Goal: Information Seeking & Learning: Learn about a topic

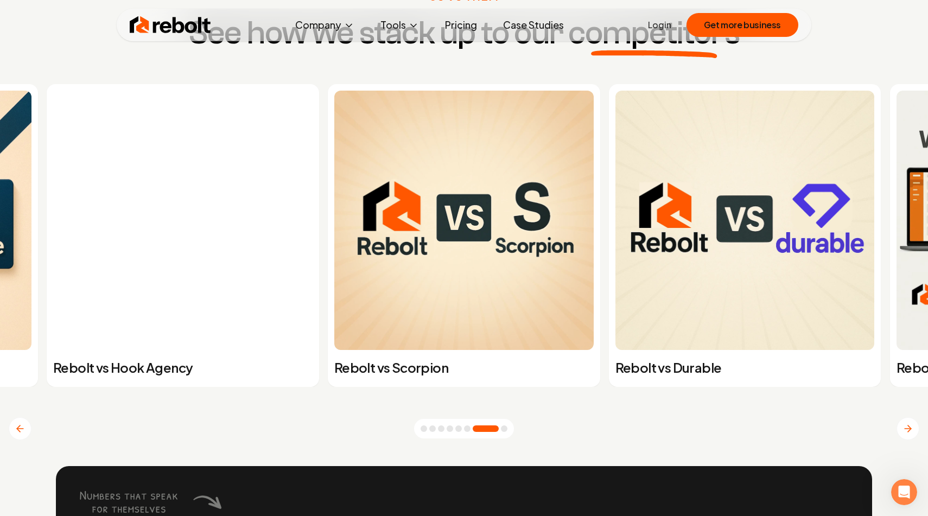
scroll to position [4260, 0]
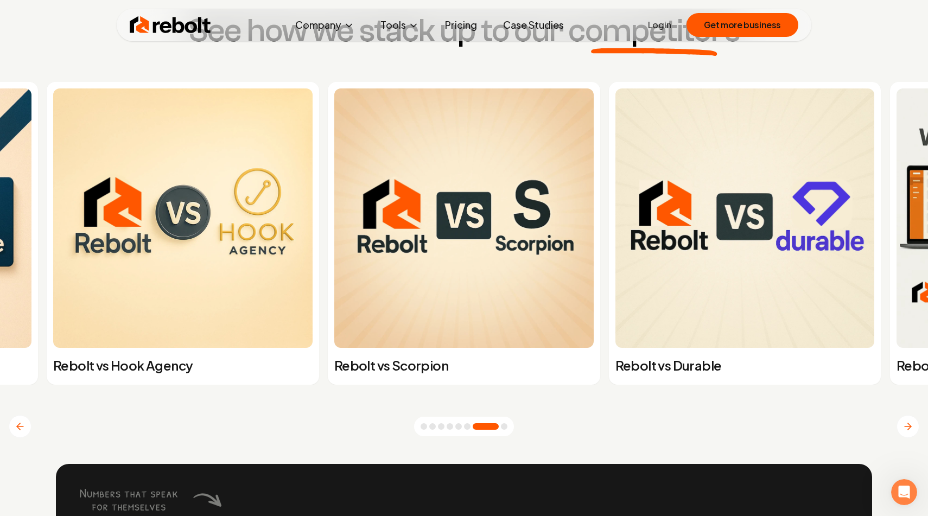
click at [425, 427] on button "Go to slide 1" at bounding box center [424, 427] width 7 height 7
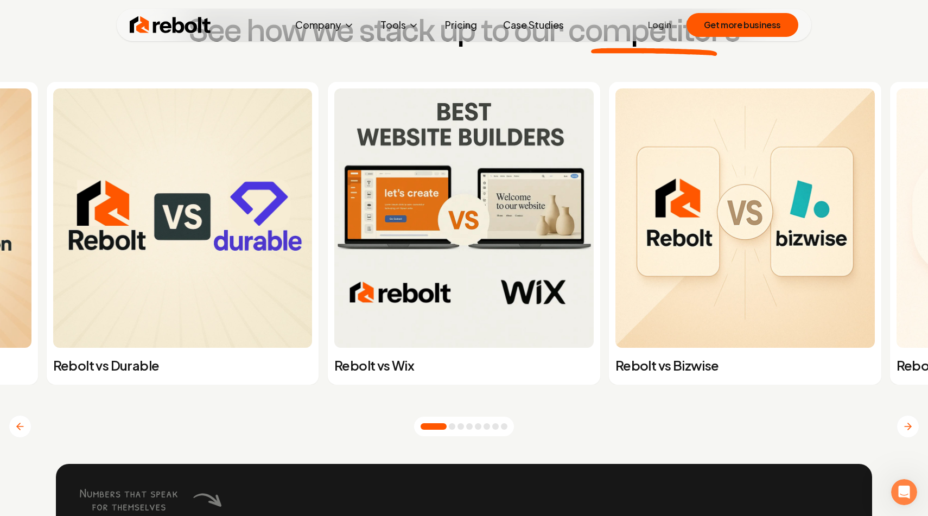
click at [452, 426] on button "Go to slide 2" at bounding box center [452, 427] width 7 height 7
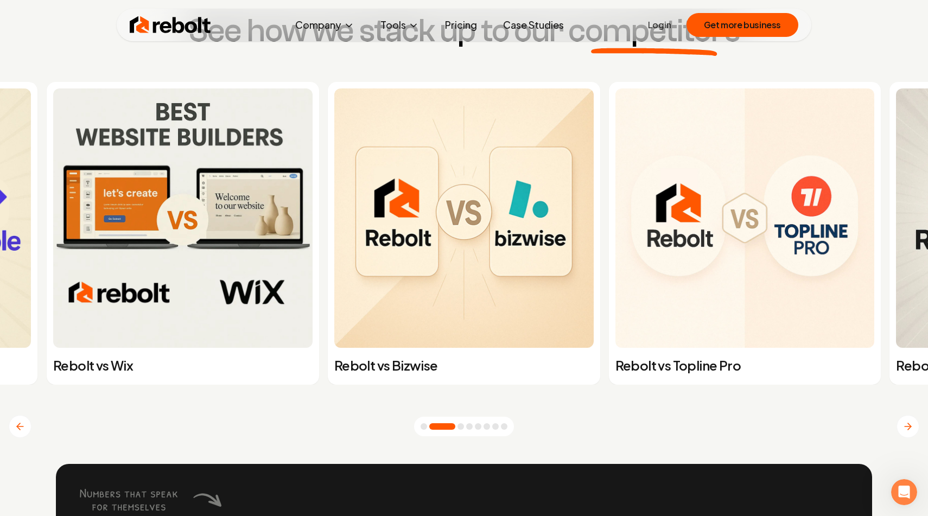
scroll to position [4265, 0]
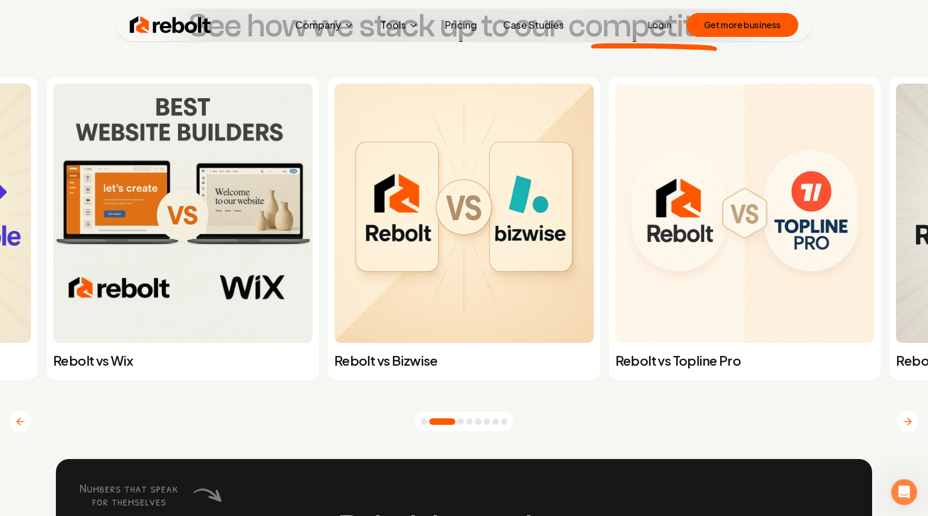
click at [439, 296] on img at bounding box center [464, 214] width 260 height 260
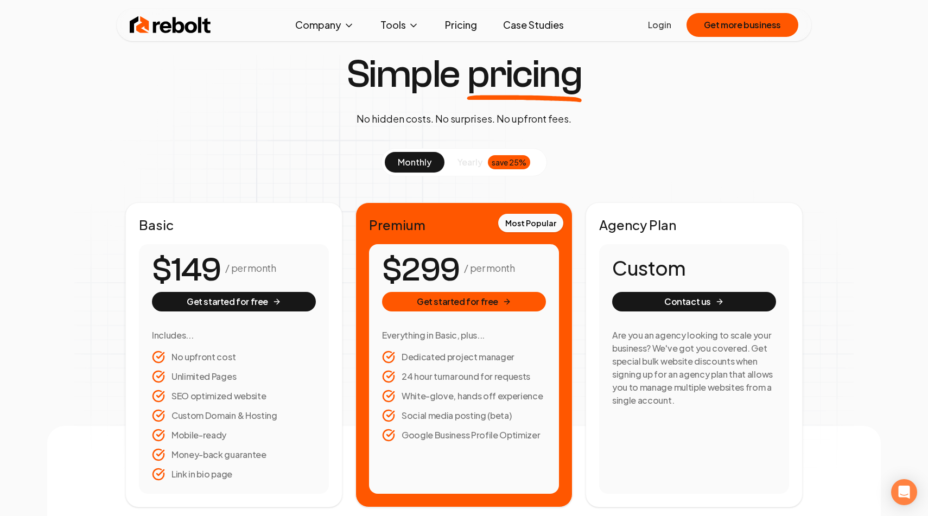
scroll to position [19, 0]
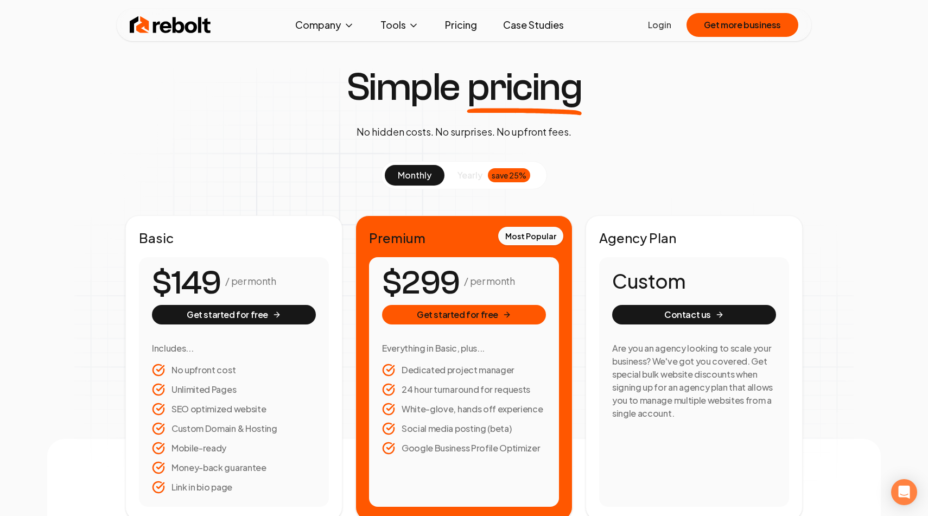
click at [467, 177] on span "yearly" at bounding box center [470, 175] width 25 height 13
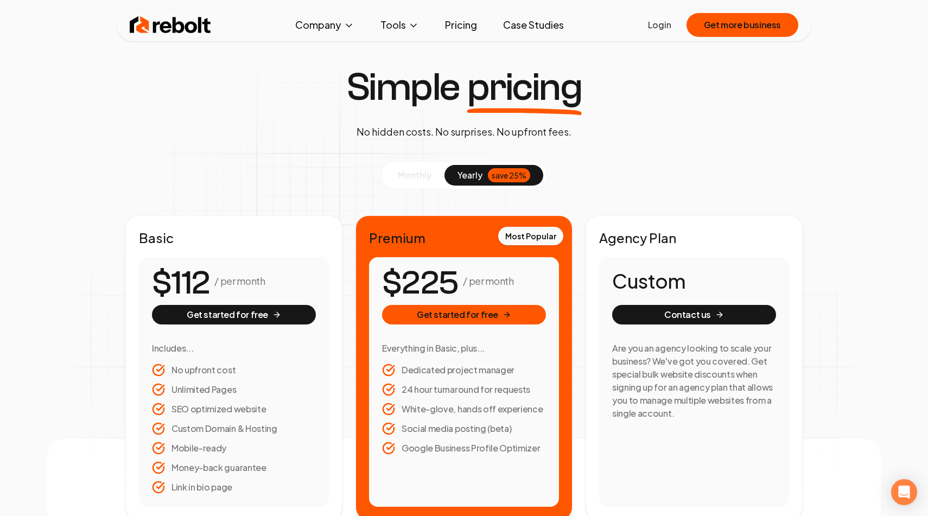
click at [412, 173] on span "monthly" at bounding box center [415, 174] width 34 height 11
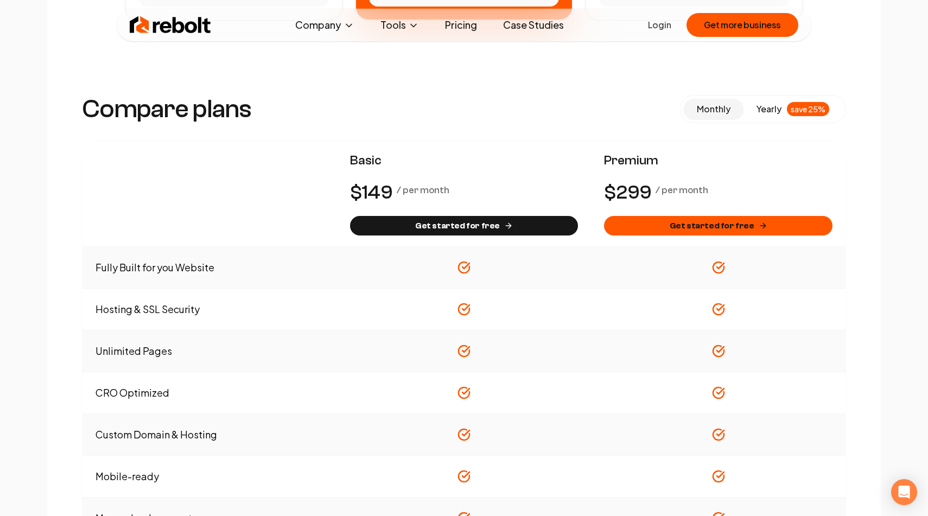
scroll to position [0, 0]
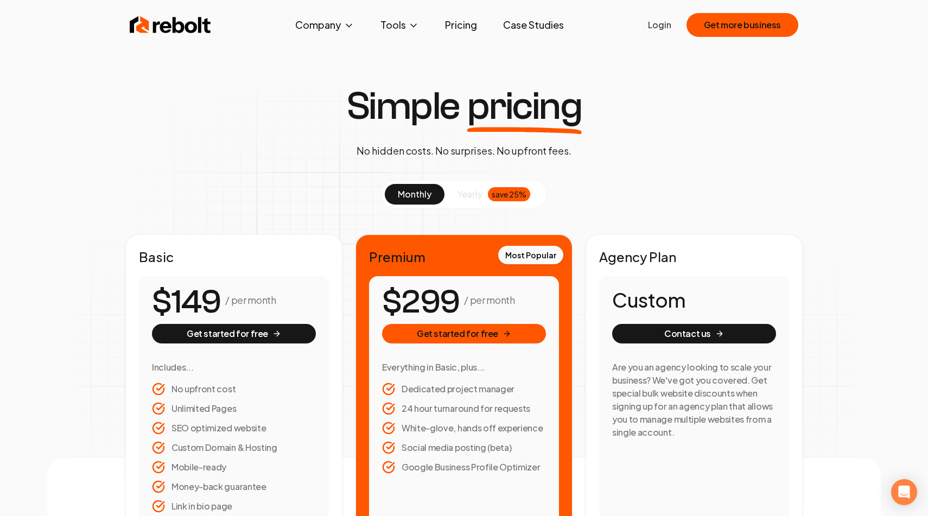
click at [527, 20] on link "Case Studies" at bounding box center [534, 25] width 78 height 22
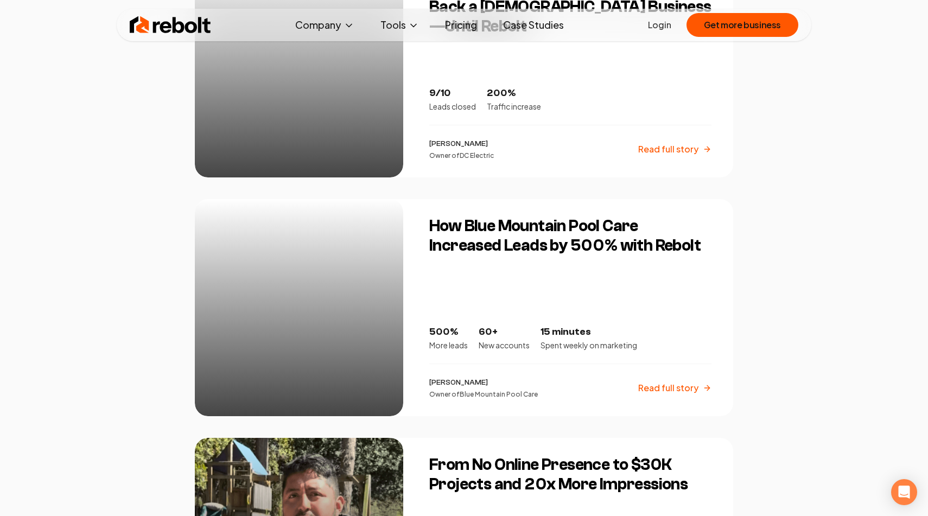
scroll to position [1258, 0]
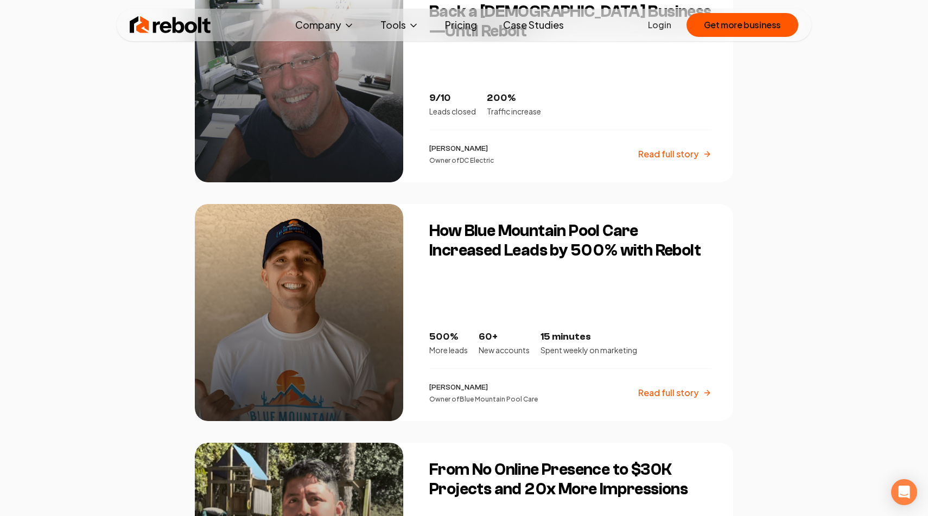
click at [159, 22] on img at bounding box center [170, 25] width 81 height 22
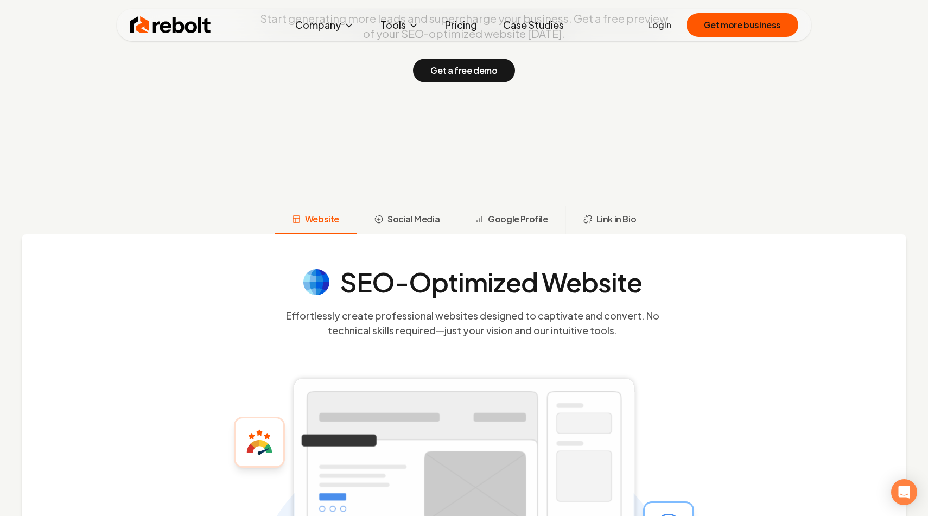
scroll to position [276, 0]
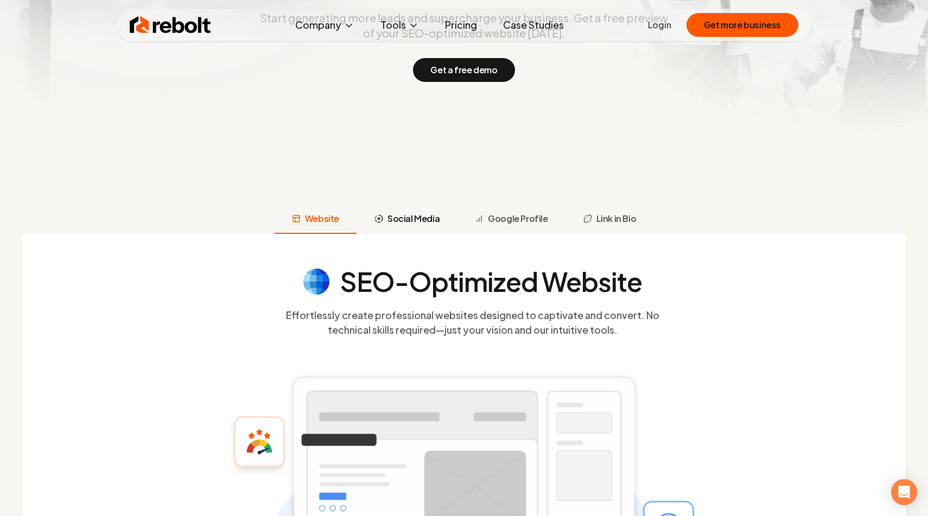
click at [425, 218] on span "Social Media" at bounding box center [414, 218] width 52 height 13
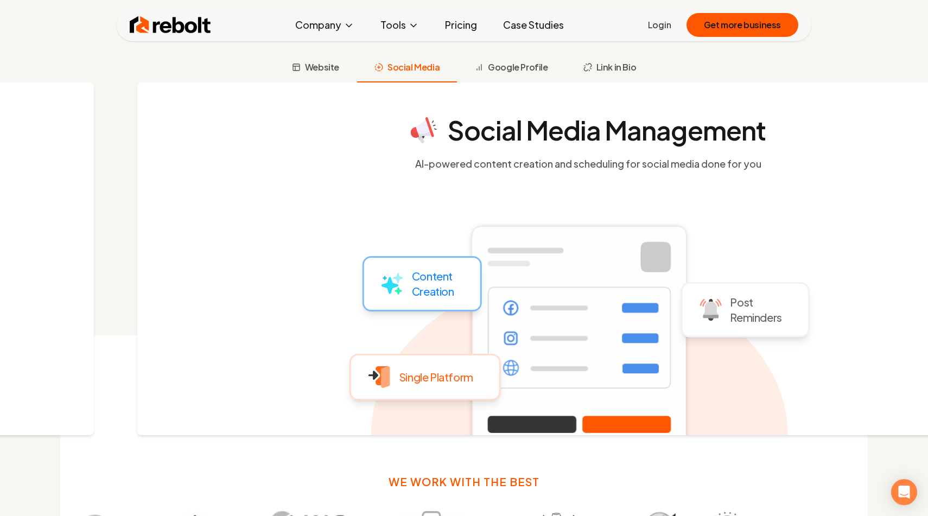
scroll to position [429, 0]
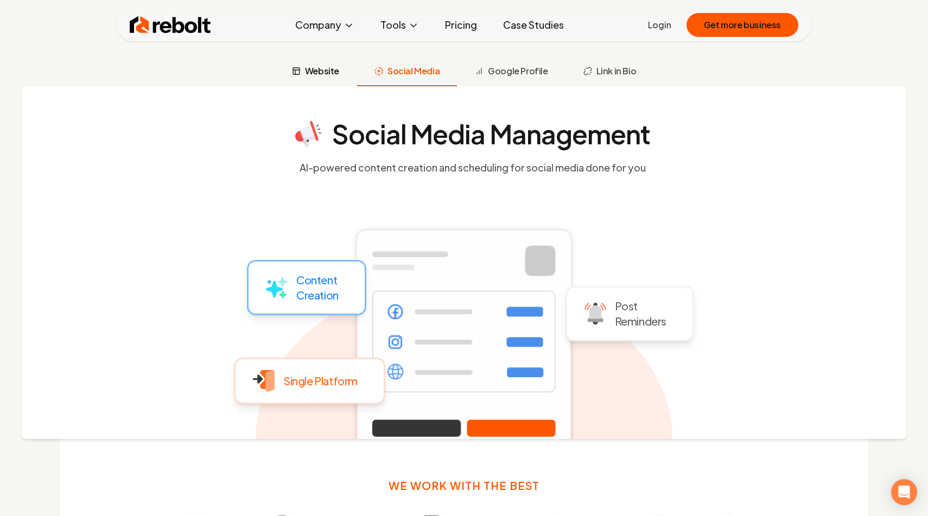
click at [322, 68] on span "Website" at bounding box center [322, 71] width 34 height 13
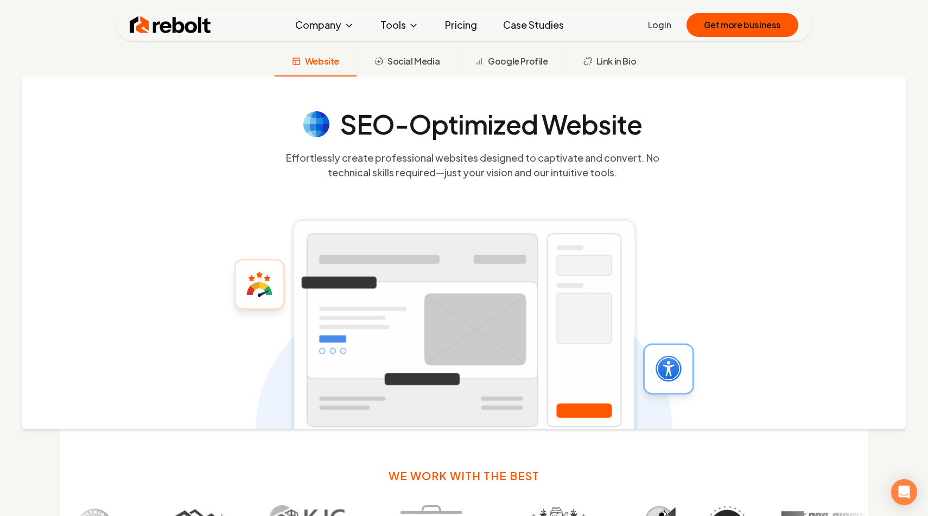
scroll to position [433, 0]
click at [410, 63] on span "Social Media" at bounding box center [414, 61] width 52 height 13
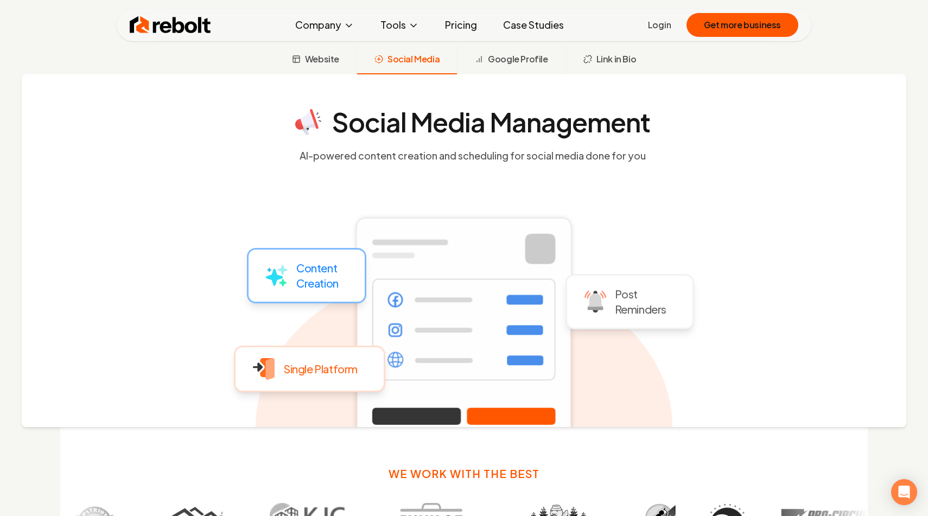
scroll to position [437, 0]
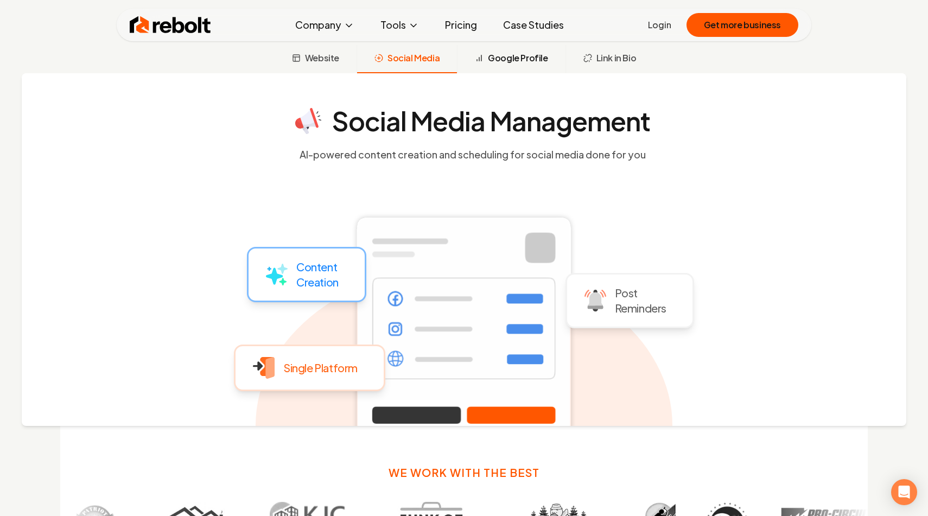
click at [524, 59] on span "Google Profile" at bounding box center [518, 58] width 60 height 13
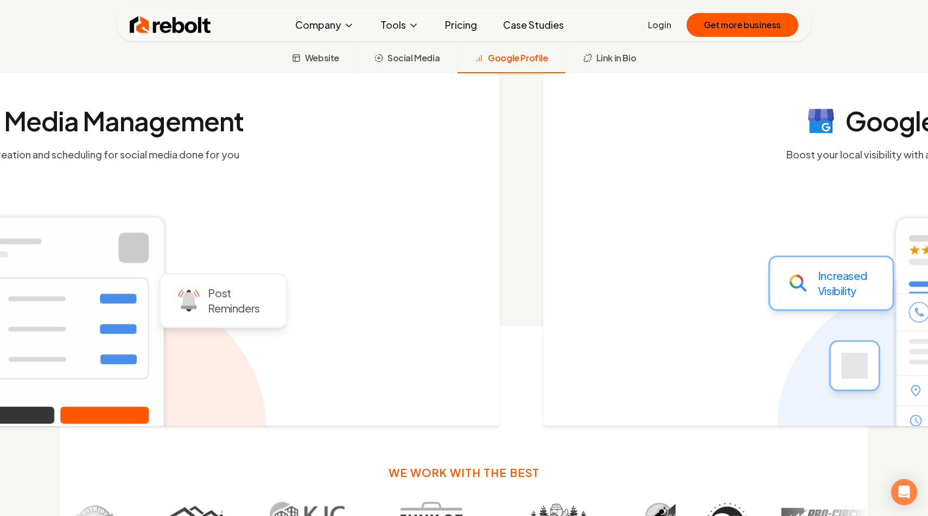
scroll to position [429, 0]
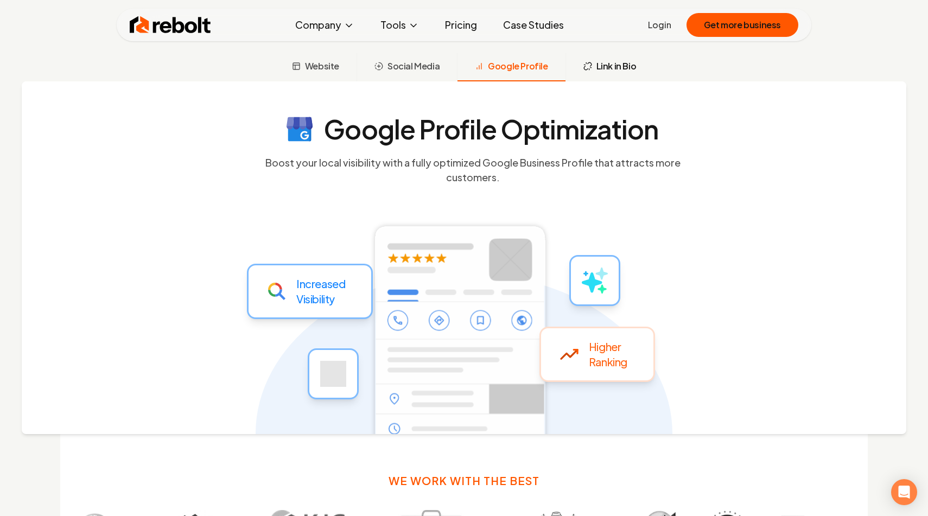
click at [610, 68] on span "Link in Bio" at bounding box center [617, 66] width 40 height 13
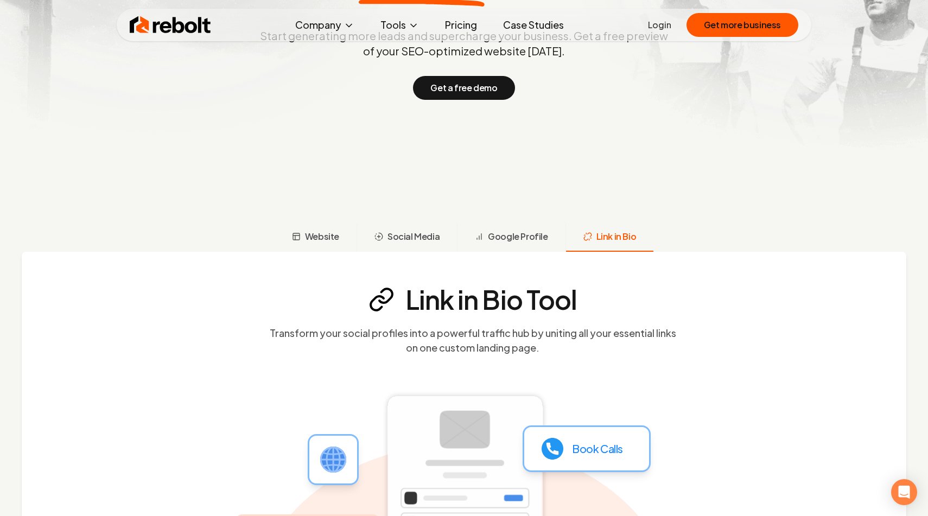
scroll to position [0, 0]
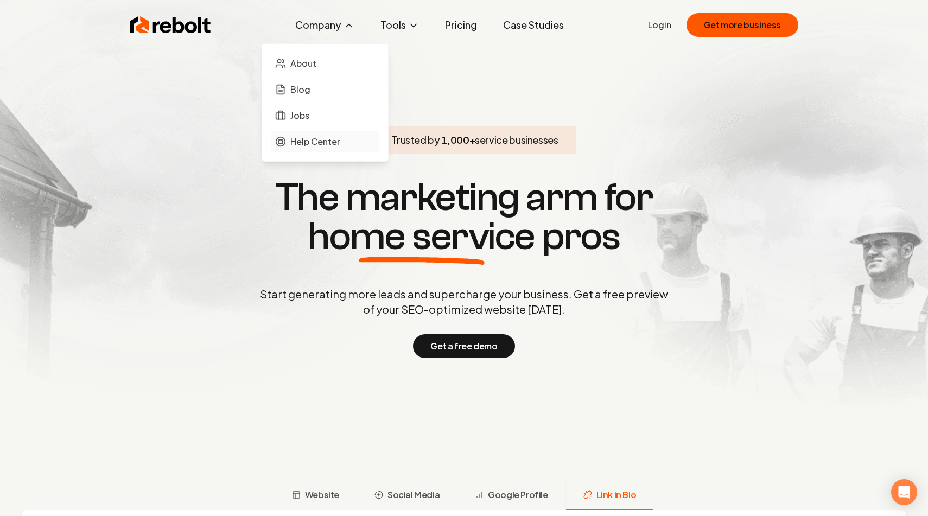
click at [319, 144] on span "Help Center" at bounding box center [315, 141] width 50 height 13
